Goal: Submit feedback/report problem

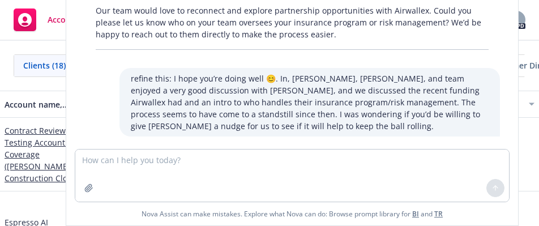
scroll to position [124, 0]
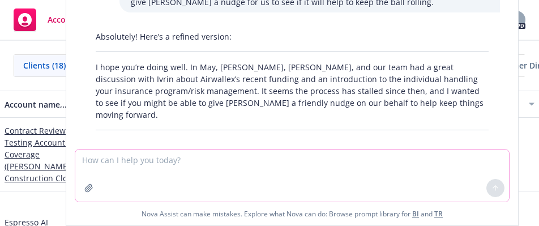
click at [491, 169] on textarea at bounding box center [292, 176] width 434 height 52
